Goal: Transaction & Acquisition: Download file/media

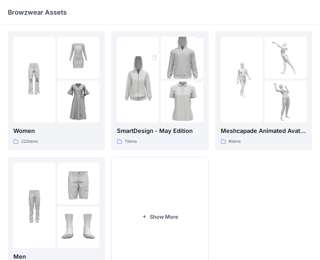
scroll to position [130, 0]
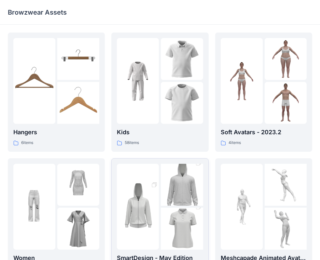
scroll to position [162, 0]
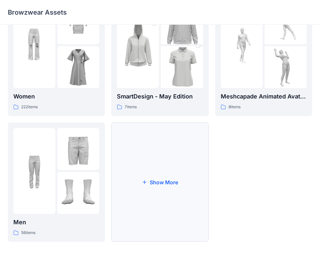
click at [159, 178] on button "Show More" at bounding box center [159, 182] width 97 height 119
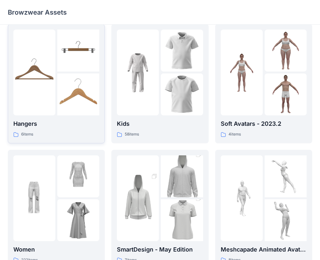
scroll to position [0, 0]
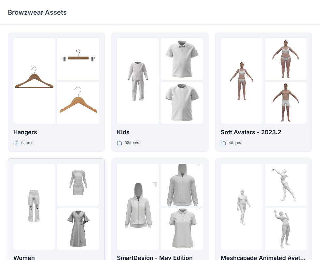
click at [77, 171] on img at bounding box center [78, 185] width 42 height 42
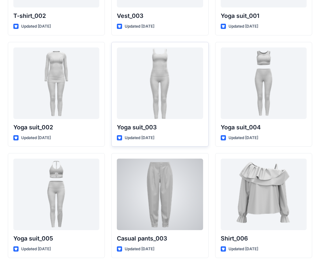
scroll to position [2571, 0]
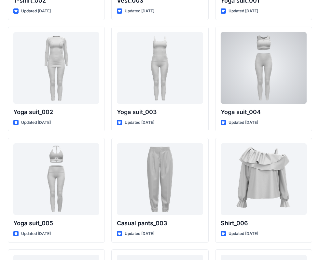
click at [274, 90] on div at bounding box center [264, 68] width 86 height 72
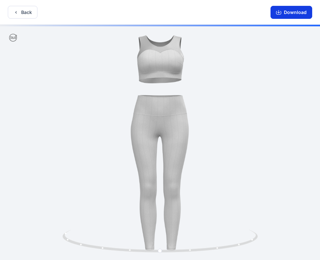
click at [298, 13] on button "Download" at bounding box center [292, 12] width 42 height 13
